Goal: Navigation & Orientation: Find specific page/section

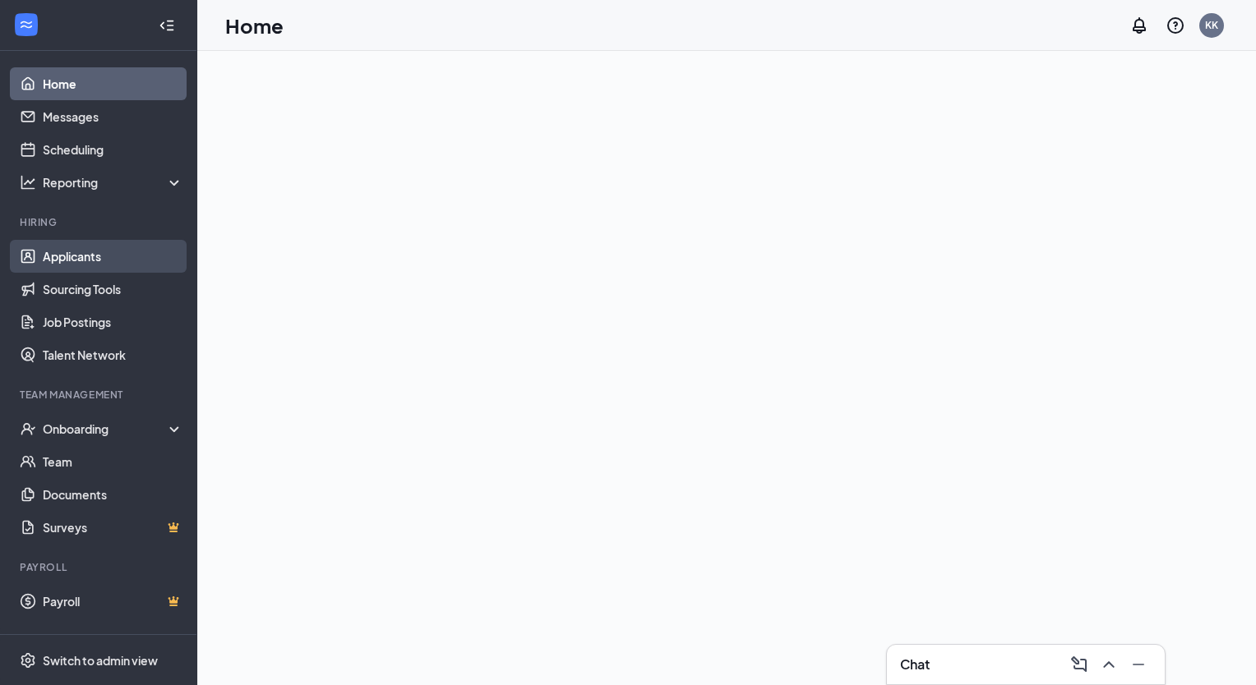
click at [77, 255] on link "Applicants" at bounding box center [113, 256] width 141 height 33
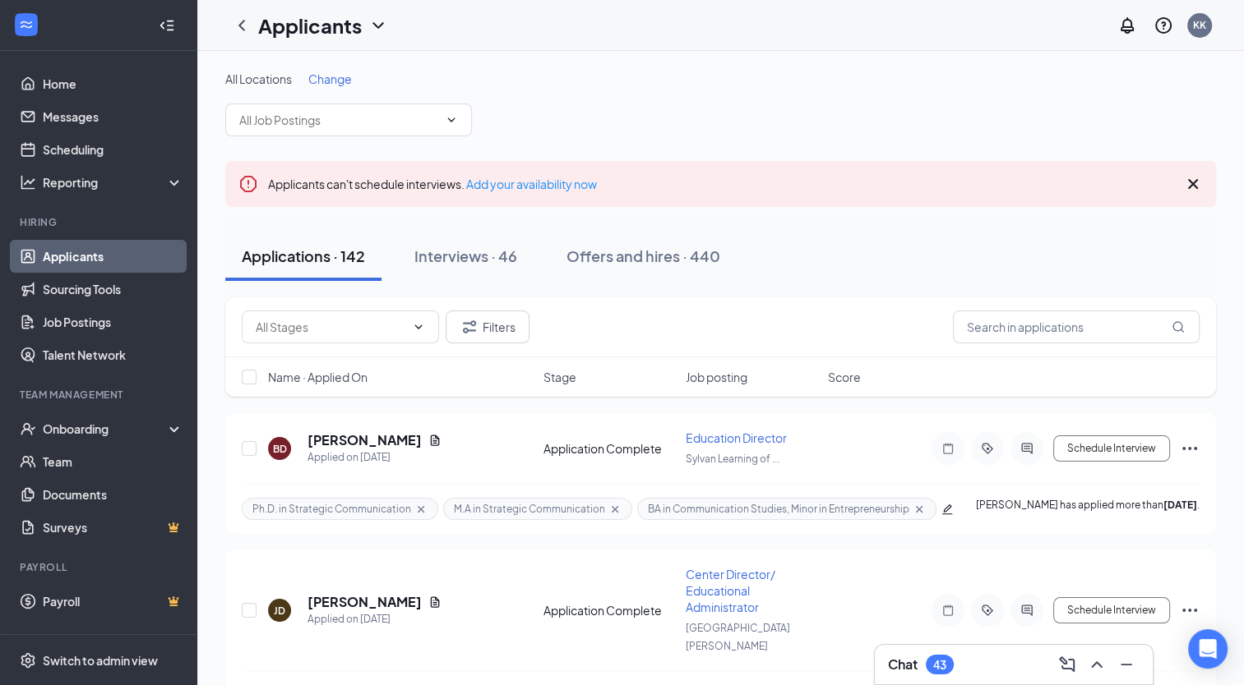
click at [67, 255] on link "Applicants" at bounding box center [113, 256] width 141 height 33
click at [66, 260] on link "Applicants" at bounding box center [113, 256] width 141 height 33
click at [69, 430] on div "Onboarding" at bounding box center [106, 429] width 127 height 16
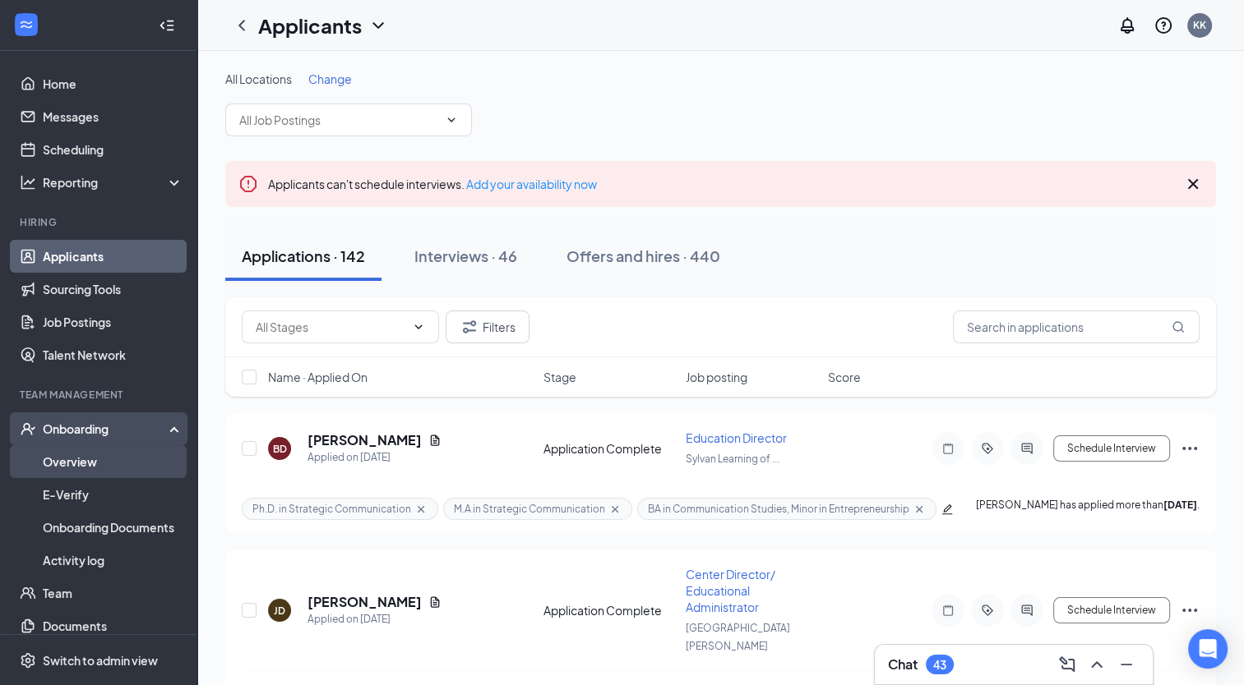
click at [66, 462] on link "Overview" at bounding box center [113, 461] width 141 height 33
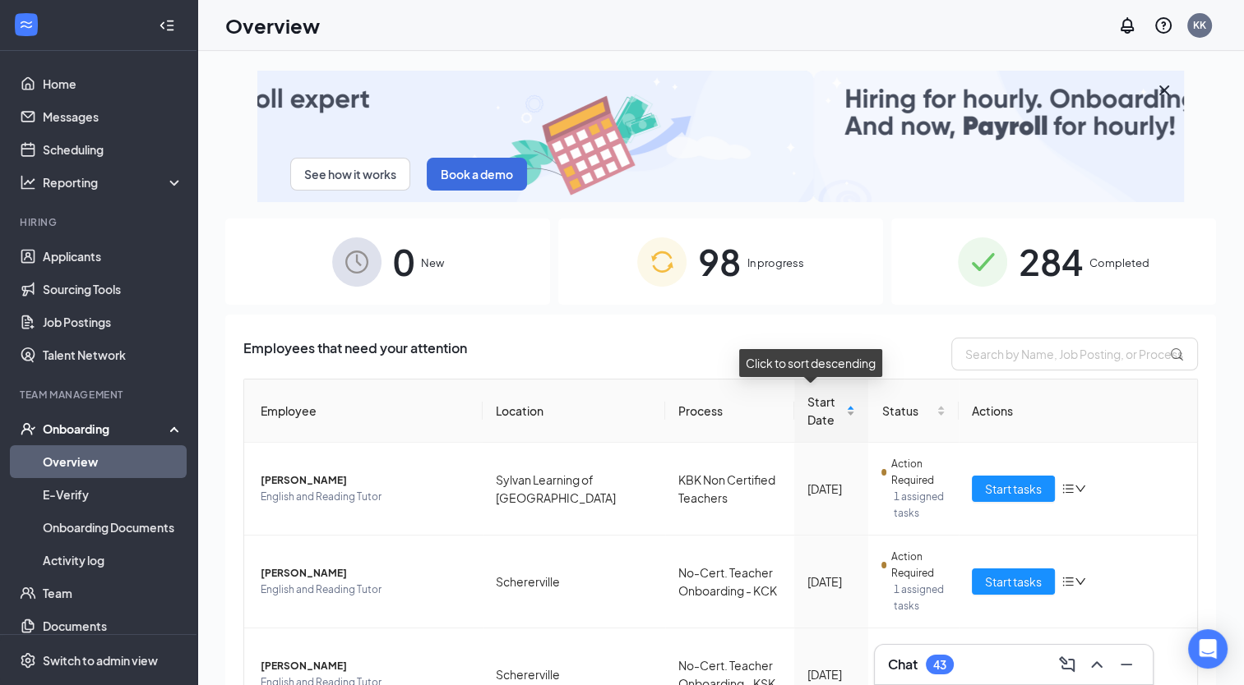
click at [832, 408] on div "Start Date" at bounding box center [831, 411] width 48 height 36
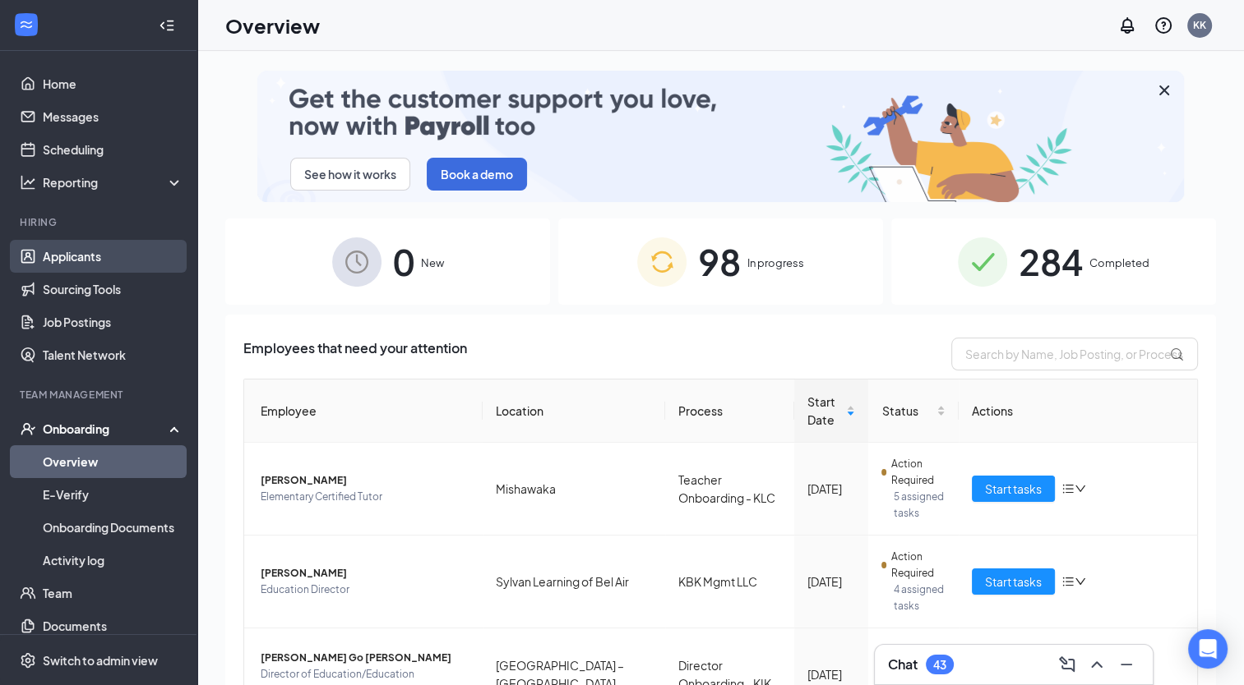
click at [72, 261] on link "Applicants" at bounding box center [113, 256] width 141 height 33
